Goal: Book appointment/travel/reservation

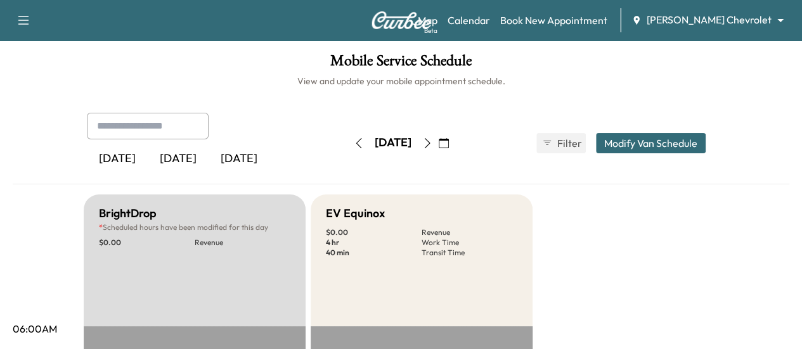
click at [432, 141] on icon "button" at bounding box center [427, 143] width 10 height 10
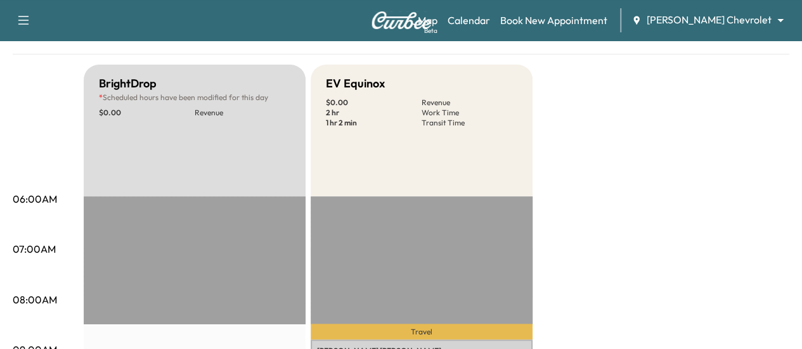
scroll to position [32, 0]
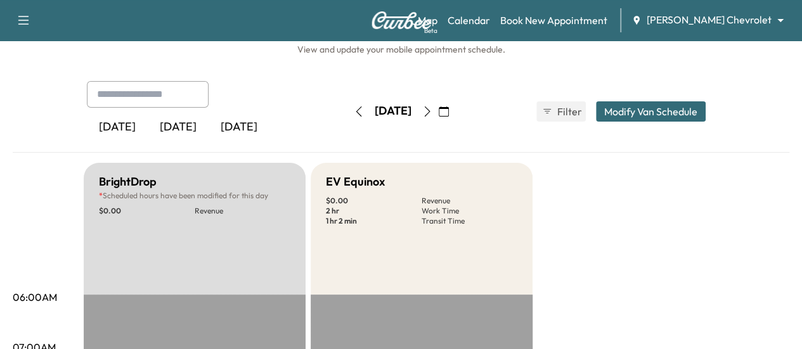
click at [432, 107] on icon "button" at bounding box center [427, 112] width 10 height 10
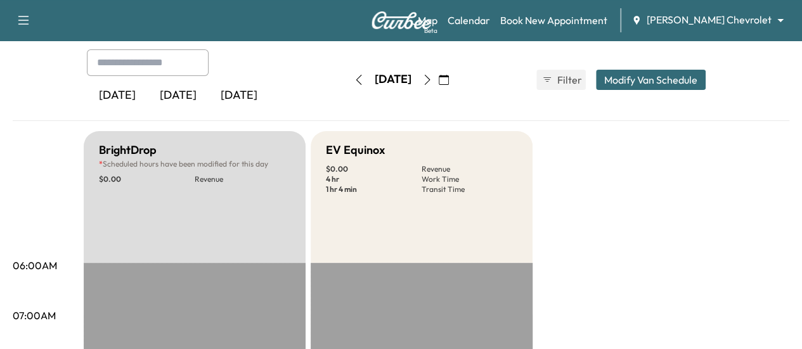
click at [432, 77] on icon "button" at bounding box center [427, 80] width 10 height 10
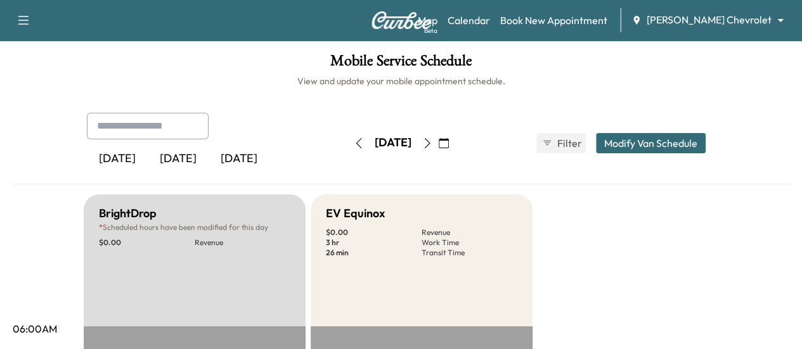
click at [438, 140] on button "button" at bounding box center [428, 143] width 22 height 20
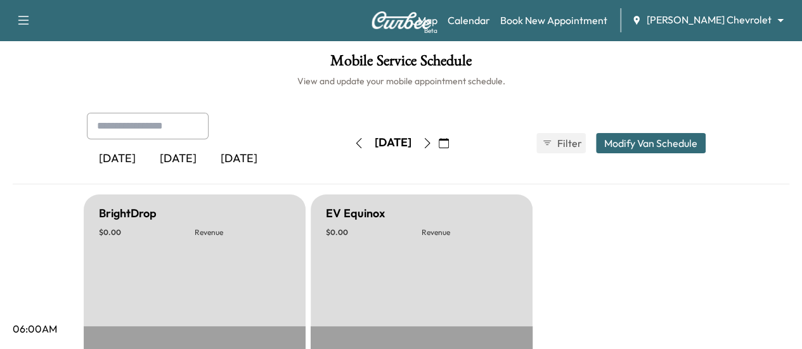
click at [432, 143] on icon "button" at bounding box center [427, 143] width 10 height 10
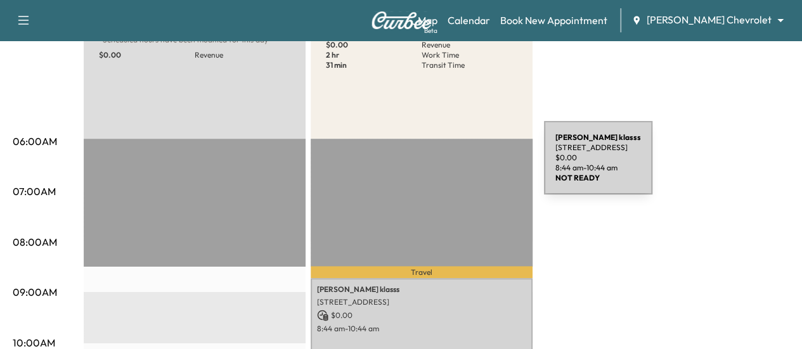
scroll to position [32, 0]
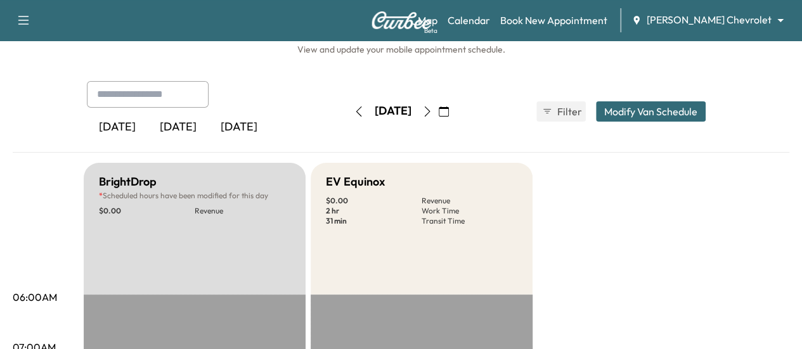
click at [438, 108] on button "button" at bounding box center [428, 111] width 22 height 20
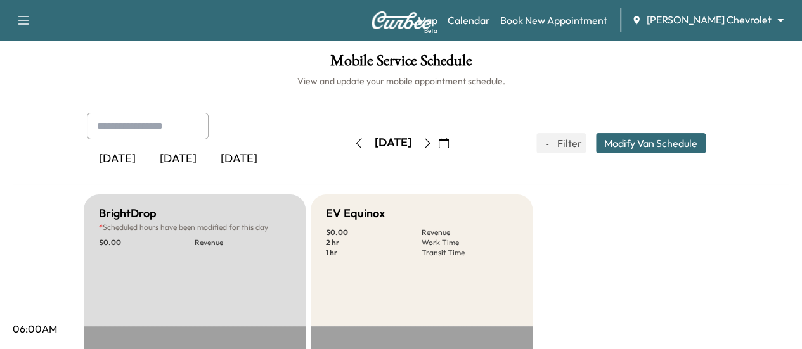
click at [432, 146] on icon "button" at bounding box center [427, 143] width 10 height 10
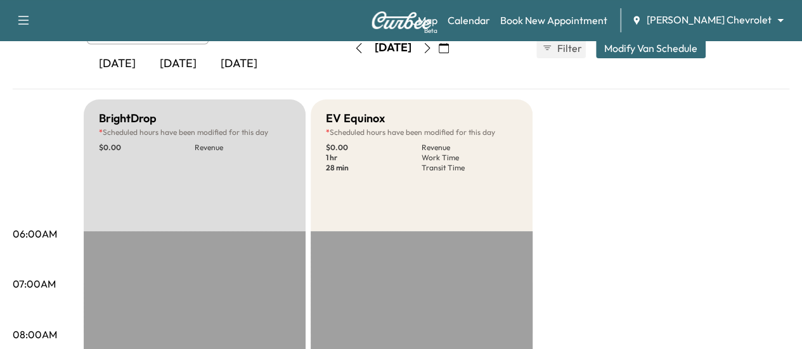
click at [438, 54] on button "button" at bounding box center [428, 48] width 22 height 20
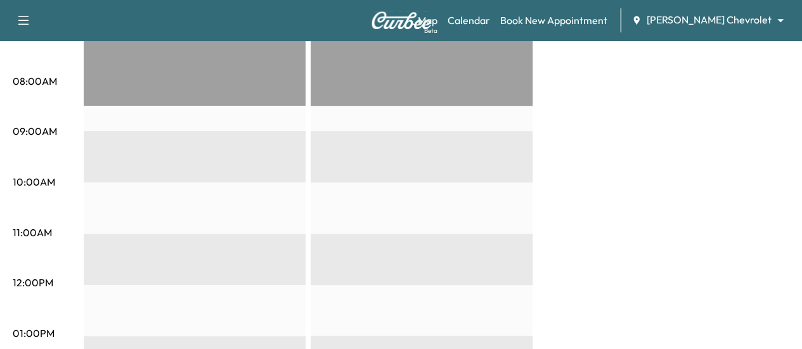
scroll to position [32, 0]
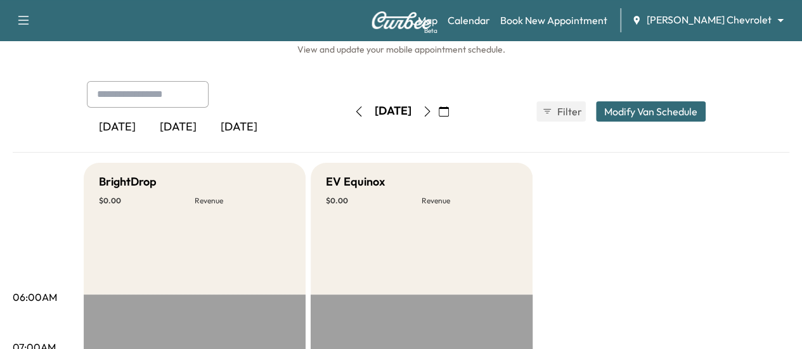
click at [348, 112] on button "button" at bounding box center [359, 111] width 22 height 20
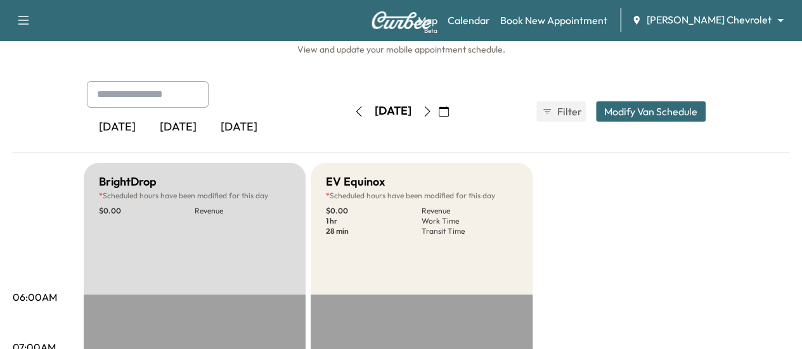
click at [348, 112] on div "[DATE]" at bounding box center [393, 111] width 90 height 20
click at [348, 115] on button "button" at bounding box center [359, 111] width 22 height 20
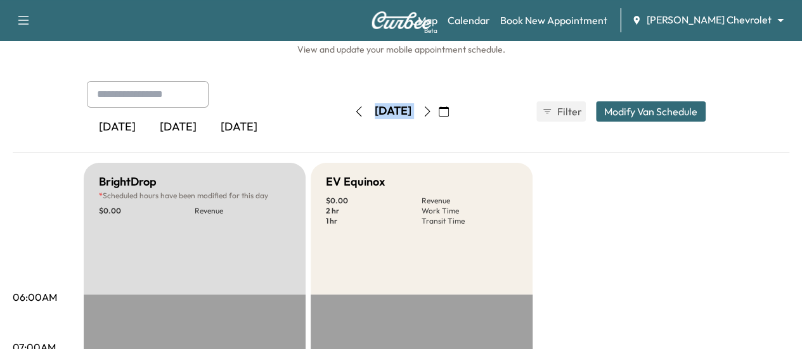
click at [354, 115] on icon "button" at bounding box center [359, 112] width 10 height 10
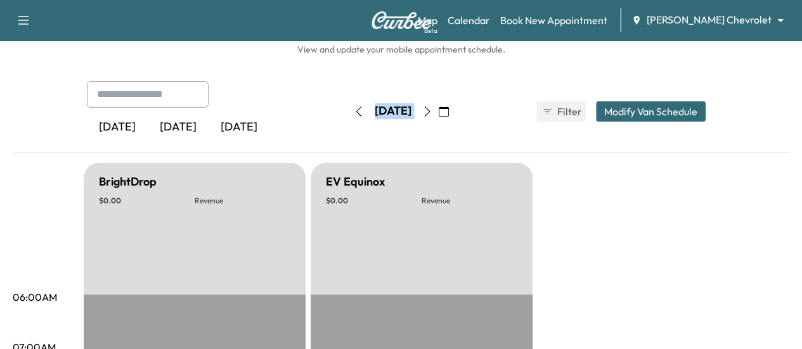
click at [348, 114] on button "button" at bounding box center [359, 111] width 22 height 20
click at [354, 114] on icon "button" at bounding box center [359, 112] width 10 height 10
click at [348, 114] on button "button" at bounding box center [359, 111] width 22 height 20
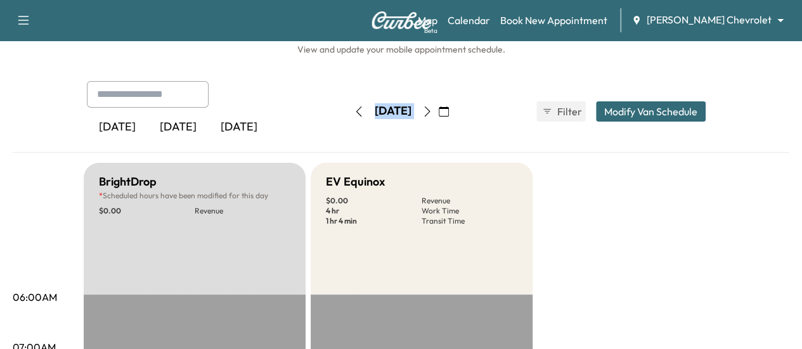
click at [354, 114] on icon "button" at bounding box center [359, 112] width 10 height 10
click at [432, 112] on icon "button" at bounding box center [427, 112] width 10 height 10
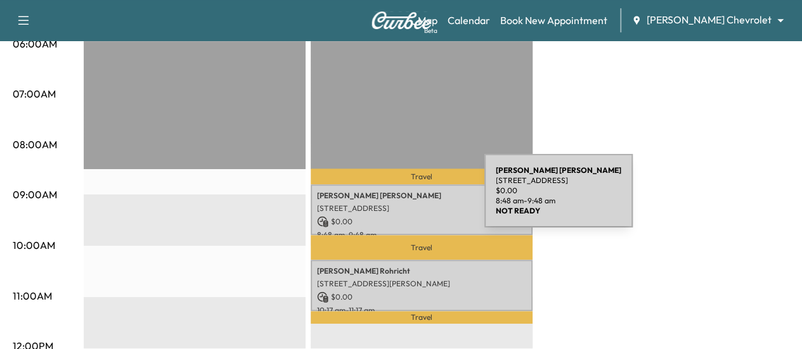
scroll to position [349, 0]
